Goal: Task Accomplishment & Management: Use online tool/utility

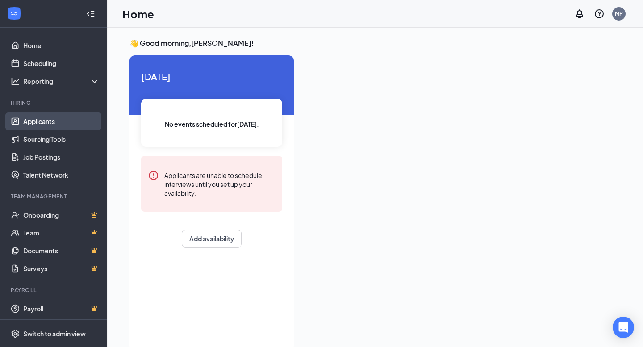
click at [74, 127] on link "Applicants" at bounding box center [61, 122] width 76 height 18
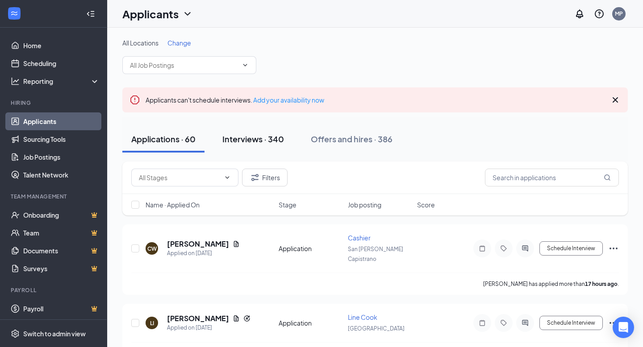
click at [259, 134] on div "Interviews · 340" at bounding box center [253, 139] width 62 height 11
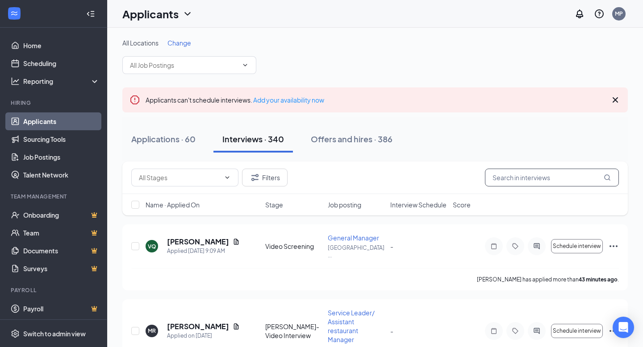
click at [535, 176] on input "text" at bounding box center [552, 178] width 134 height 18
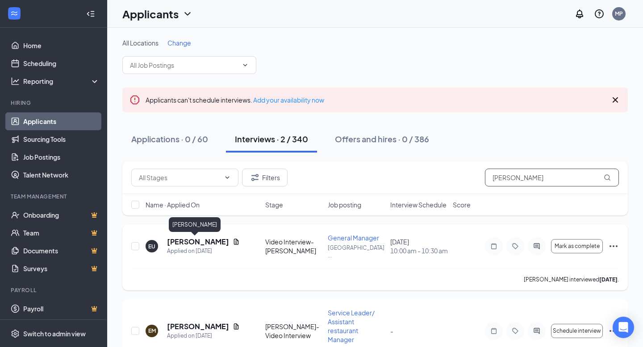
type input "[PERSON_NAME]"
click at [184, 245] on h5 "[PERSON_NAME]" at bounding box center [198, 242] width 62 height 10
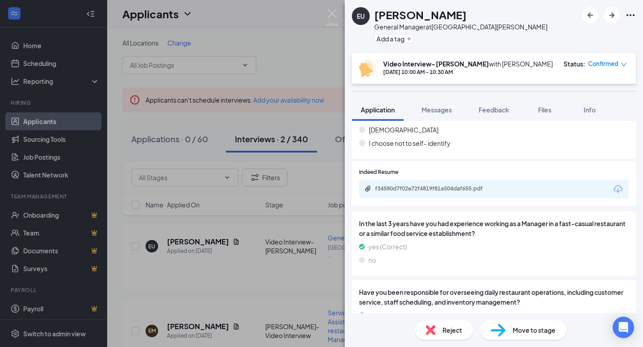
scroll to position [337, 0]
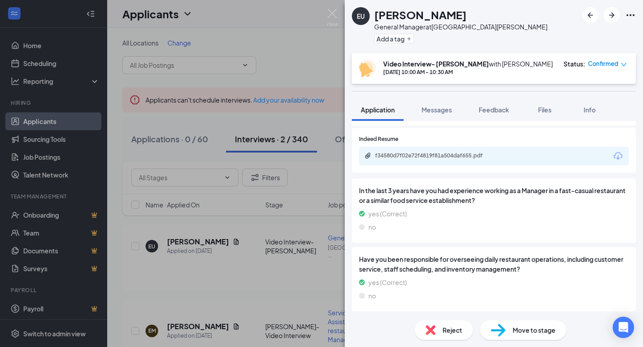
click at [608, 157] on div "f34580d7f02e72f4819f81a504daf655.pdf" at bounding box center [494, 156] width 270 height 19
click at [618, 154] on icon "Download" at bounding box center [618, 156] width 11 height 11
